Goal: Task Accomplishment & Management: Use online tool/utility

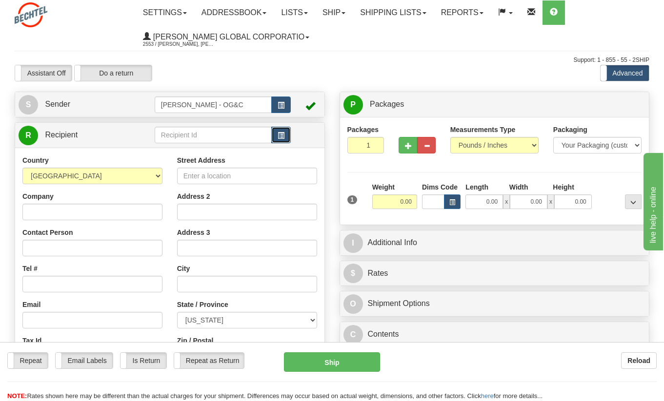
click at [279, 138] on span "button" at bounding box center [281, 136] width 7 height 6
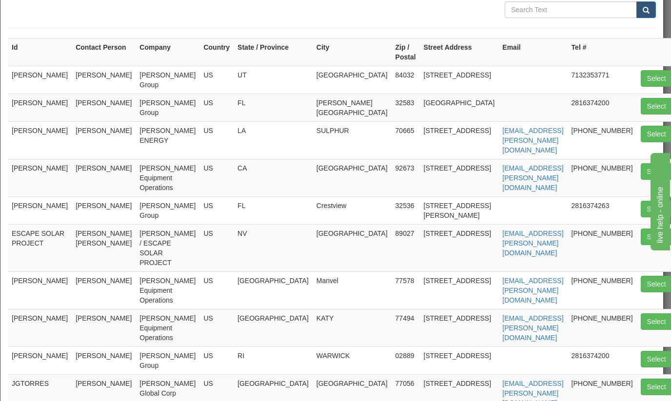
scroll to position [98, 0]
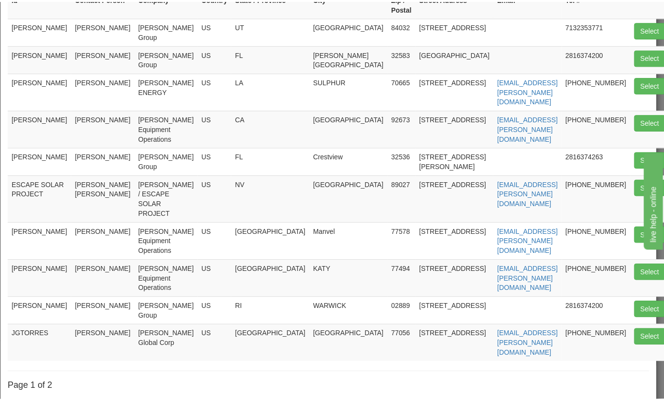
scroll to position [0, 0]
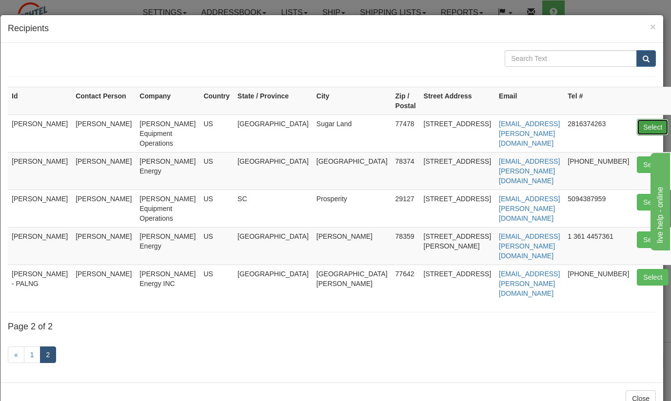
click at [637, 128] on button "Select" at bounding box center [653, 127] width 32 height 17
type input "[PERSON_NAME]"
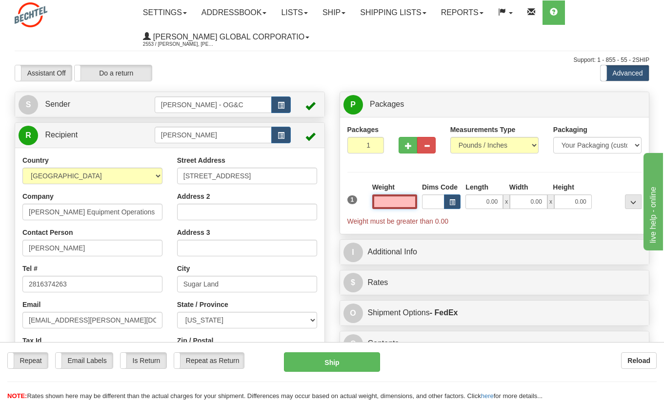
click at [401, 199] on input "text" at bounding box center [394, 202] width 45 height 15
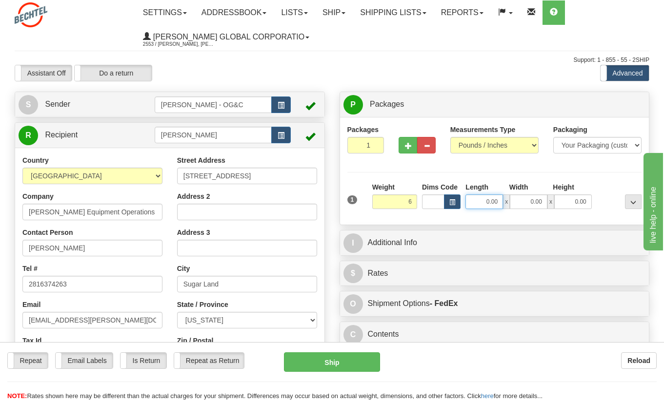
type input "6.00"
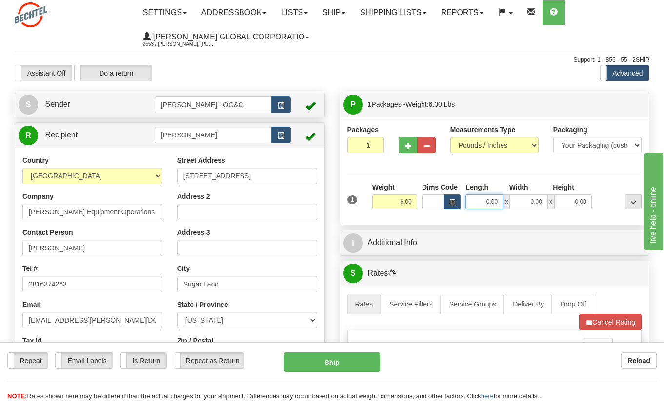
drag, startPoint x: 483, startPoint y: 200, endPoint x: 506, endPoint y: 199, distance: 23.0
click at [506, 199] on div "0.00 x 0.00 x 0.00" at bounding box center [528, 202] width 126 height 15
type input "18.00"
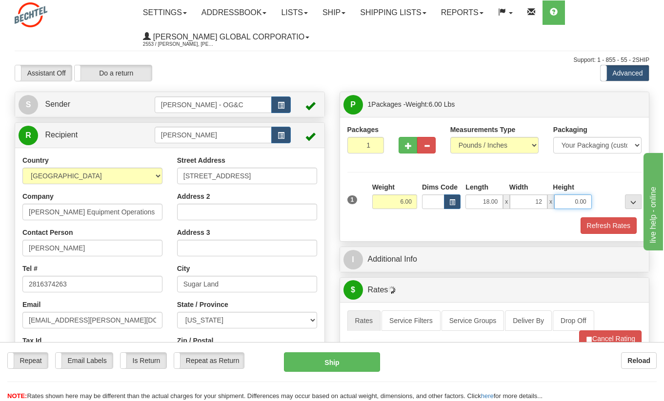
type input "12.00"
type input "3.00"
drag, startPoint x: 598, startPoint y: 223, endPoint x: 564, endPoint y: 236, distance: 36.4
click at [598, 223] on button "Refresh Rates" at bounding box center [608, 226] width 56 height 17
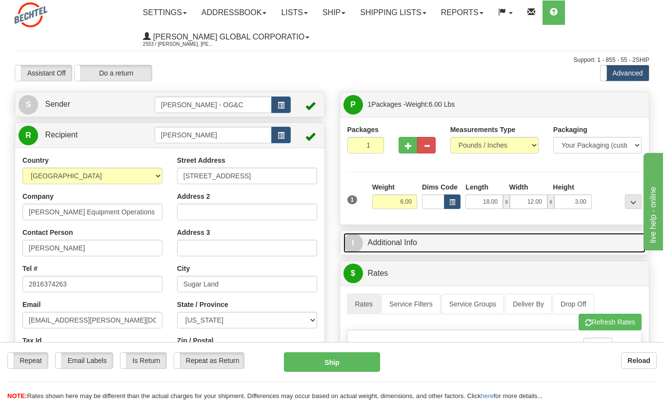
click at [398, 241] on link "I Additional Info" at bounding box center [494, 243] width 302 height 20
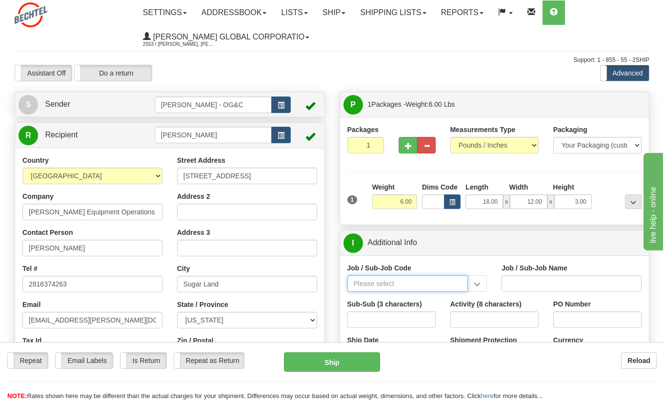
click at [377, 284] on input "Job / Sub-Job Code" at bounding box center [407, 284] width 121 height 17
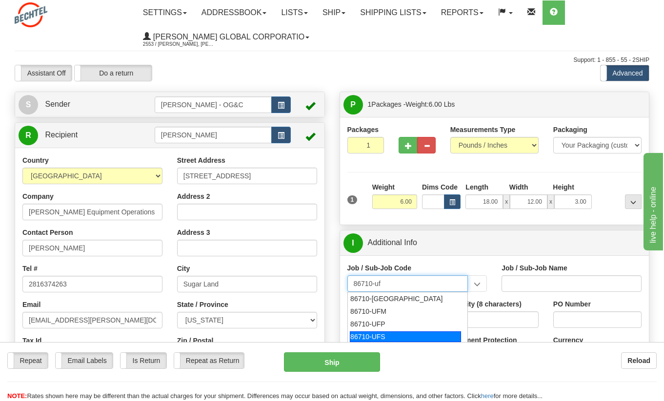
click at [388, 332] on div "86710-UFS" at bounding box center [405, 337] width 111 height 11
type input "86710-UFS"
type input "BEO - OVERHEAD - US - IS&T PERSONNEL COST"
type input "86710-UFS"
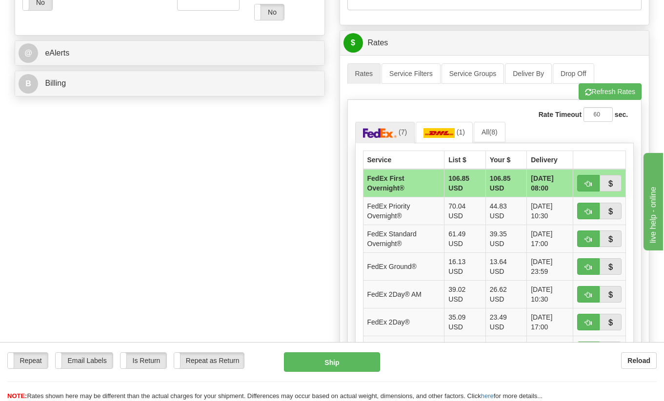
scroll to position [439, 0]
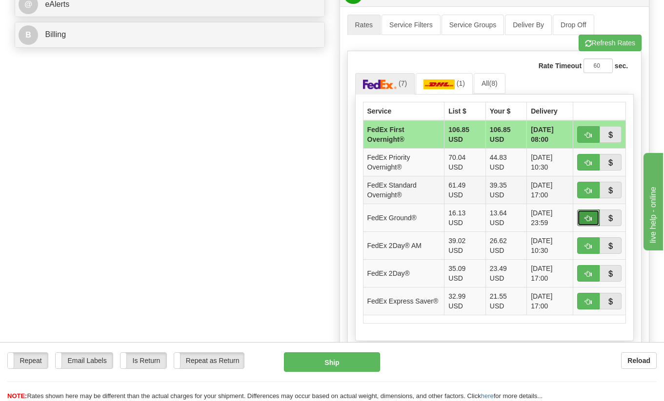
click at [587, 218] on span "button" at bounding box center [588, 219] width 7 height 6
type input "92"
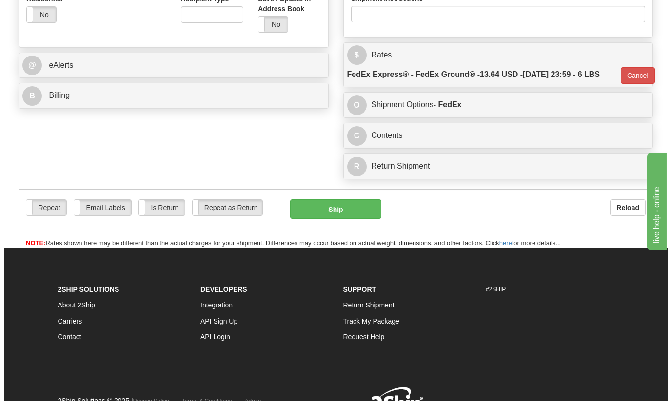
scroll to position [427, 0]
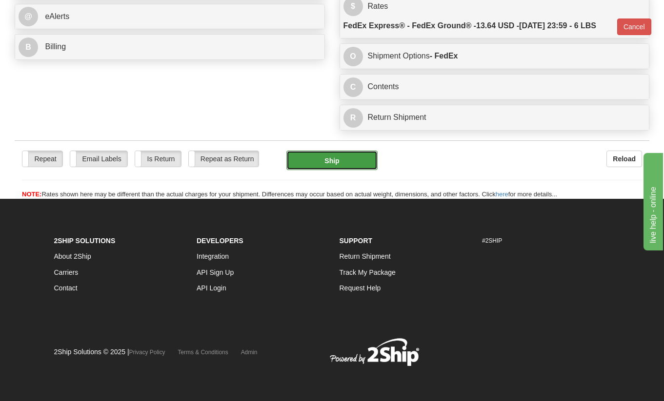
click at [320, 159] on button "Ship" at bounding box center [331, 161] width 91 height 20
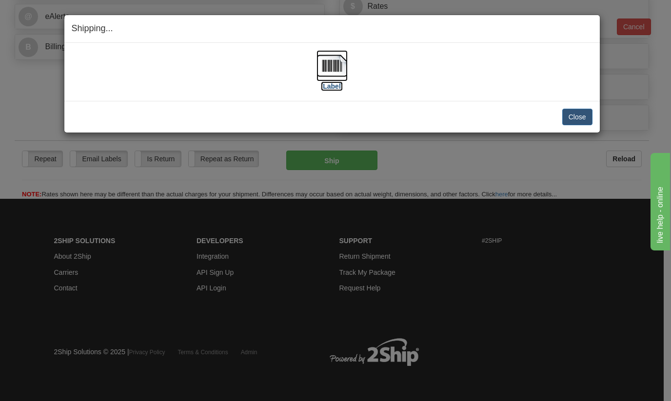
click at [330, 70] on img at bounding box center [332, 65] width 31 height 31
click at [572, 116] on button "Close" at bounding box center [577, 117] width 30 height 17
